Goal: Task Accomplishment & Management: Manage account settings

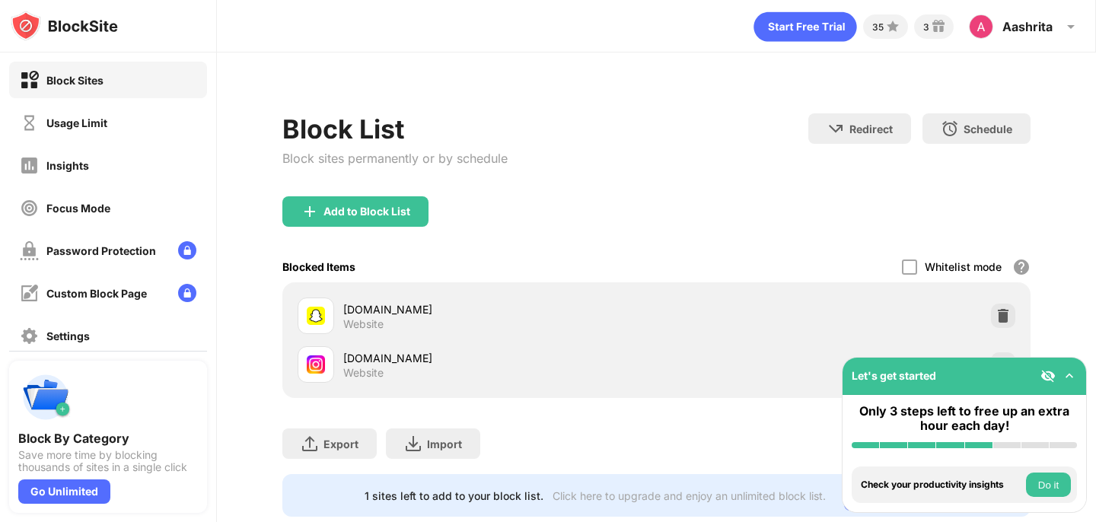
click at [988, 308] on div "snapchat.com Website" at bounding box center [656, 316] width 729 height 49
click at [1000, 308] on img at bounding box center [1003, 315] width 15 height 15
